Goal: Information Seeking & Learning: Learn about a topic

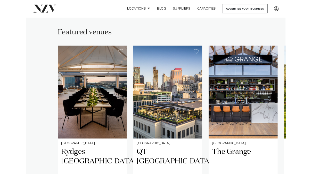
scroll to position [330, 0]
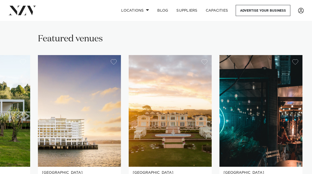
click at [200, 112] on img "6 / 7" at bounding box center [170, 110] width 83 height 111
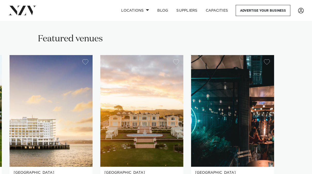
click at [261, 112] on img "7 / 7" at bounding box center [232, 110] width 83 height 111
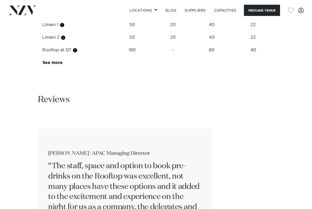
scroll to position [914, 0]
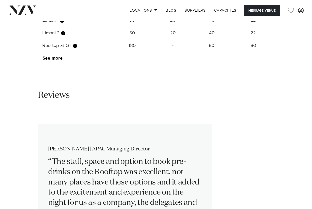
click at [50, 40] on td "Limani 2" at bounding box center [74, 33] width 72 height 13
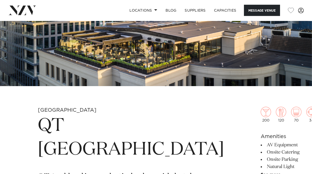
scroll to position [0, 0]
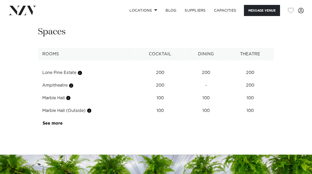
scroll to position [728, 0]
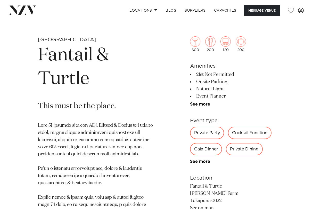
scroll to position [152, 0]
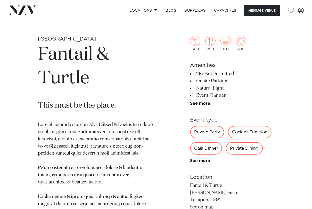
click at [250, 149] on div "Private Dining" at bounding box center [244, 148] width 37 height 12
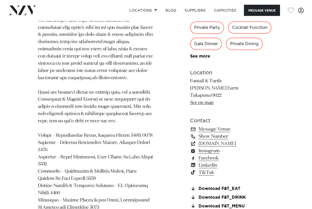
scroll to position [409, 0]
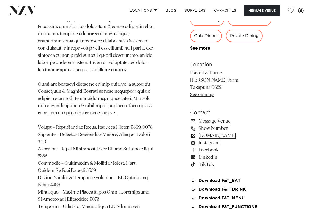
click at [247, 132] on link "www.fantailandturtle.co.nz" at bounding box center [232, 135] width 84 height 7
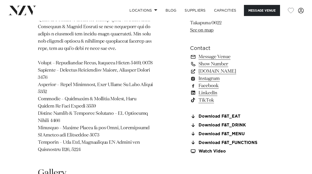
scroll to position [431, 0]
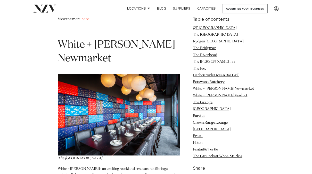
scroll to position [2846, 0]
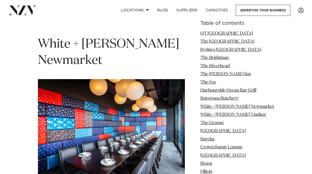
scroll to position [2861, 0]
